Goal: Transaction & Acquisition: Purchase product/service

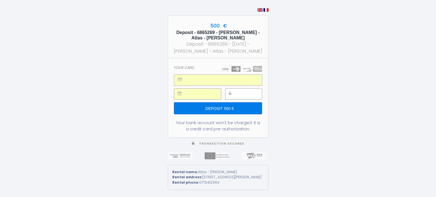
click at [220, 106] on input "Deposit 500 €" at bounding box center [218, 109] width 88 height 12
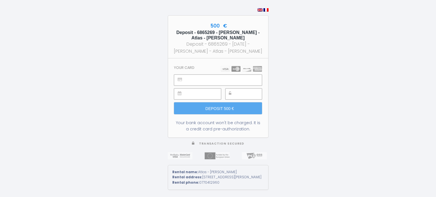
click at [266, 8] on img at bounding box center [265, 9] width 5 height 3
type input "Caution 500 €"
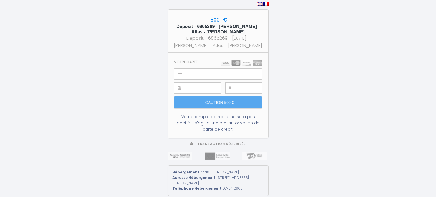
click at [234, 64] on img at bounding box center [241, 63] width 41 height 6
click at [251, 66] on img at bounding box center [241, 63] width 41 height 6
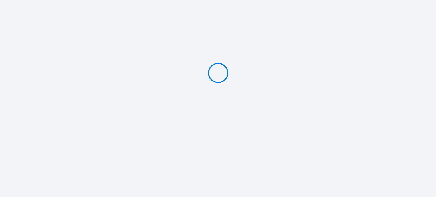
type input "Deposit 500 €"
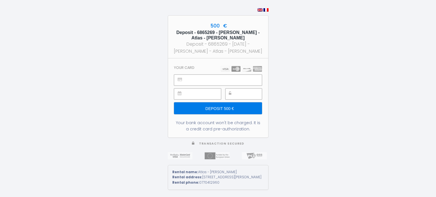
click at [237, 95] on div at bounding box center [243, 94] width 37 height 11
click at [219, 105] on input "Deposit 500 €" at bounding box center [218, 109] width 88 height 12
